Goal: Ask a question

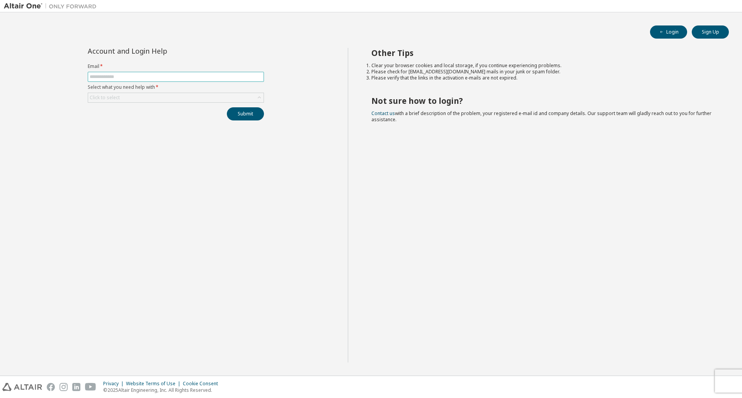
click at [145, 75] on input "text" at bounding box center [176, 77] width 172 height 6
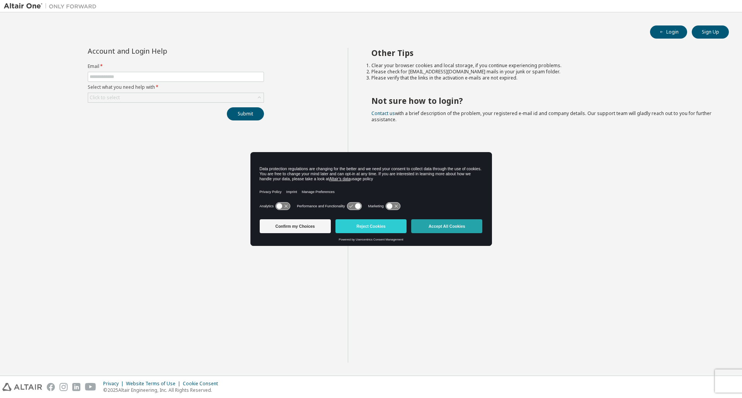
click at [421, 230] on button "Accept All Cookies" at bounding box center [446, 226] width 71 height 14
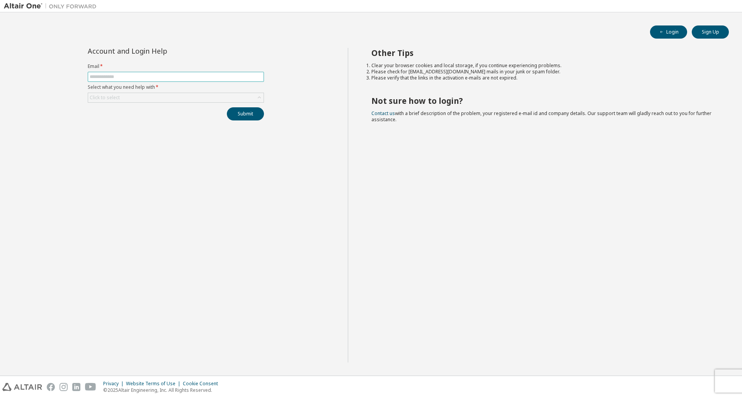
click at [125, 75] on input "text" at bounding box center [176, 77] width 172 height 6
type input "**********"
click at [149, 100] on div "Click to select" at bounding box center [175, 97] width 175 height 9
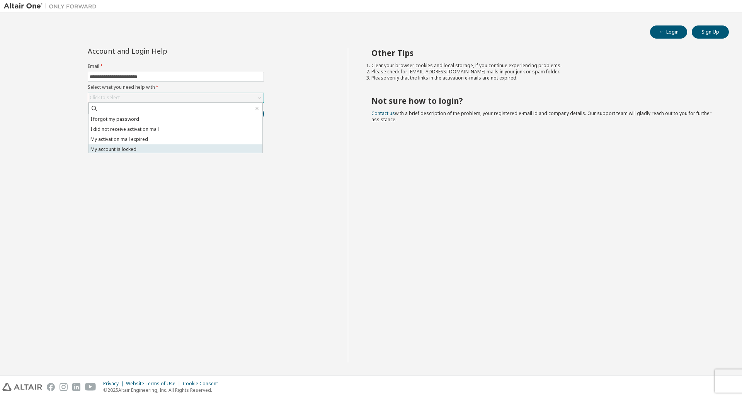
click at [144, 149] on li "My account is locked" at bounding box center [175, 150] width 174 height 10
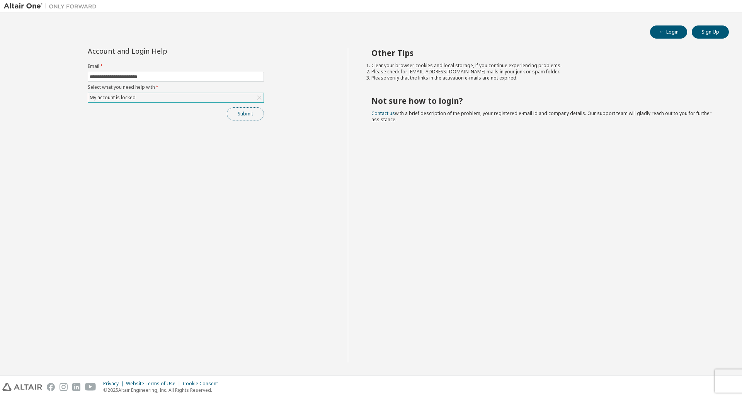
click at [235, 118] on button "Submit" at bounding box center [245, 113] width 37 height 13
click at [242, 111] on button "Submit" at bounding box center [245, 113] width 37 height 13
